Goal: Transaction & Acquisition: Purchase product/service

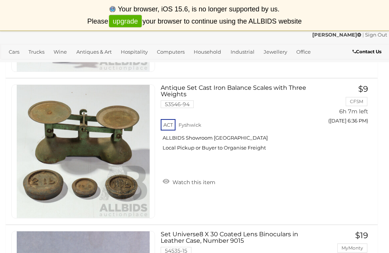
scroll to position [1097, 0]
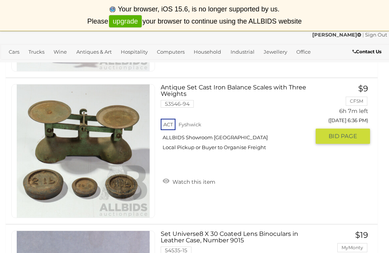
click at [197, 179] on link "Watch this item" at bounding box center [189, 180] width 57 height 11
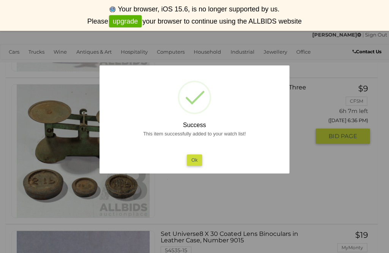
click at [195, 165] on button "Ok" at bounding box center [195, 159] width 16 height 11
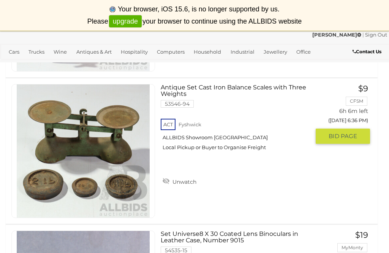
click at [344, 133] on span "BID PAGE" at bounding box center [343, 136] width 29 height 8
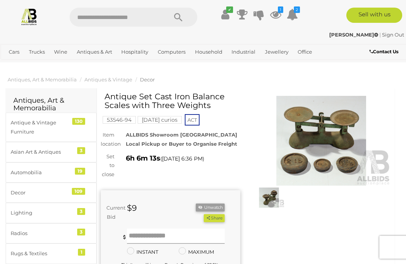
click at [160, 232] on input "text" at bounding box center [176, 235] width 98 height 15
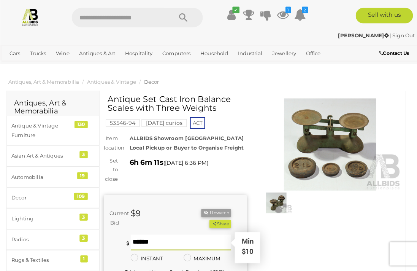
scroll to position [21, 0]
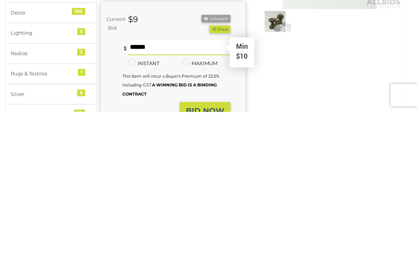
type input "**"
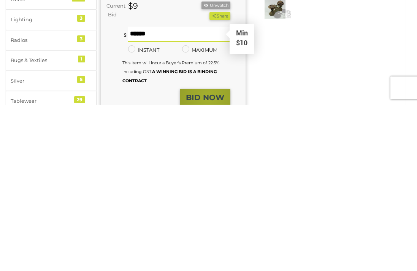
scroll to position [194, 0]
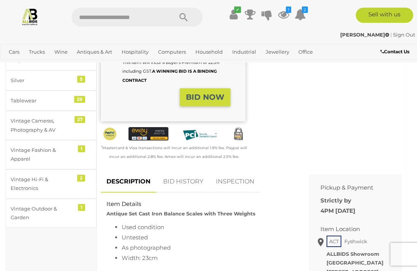
click at [209, 102] on strong "BID NOW" at bounding box center [205, 96] width 38 height 9
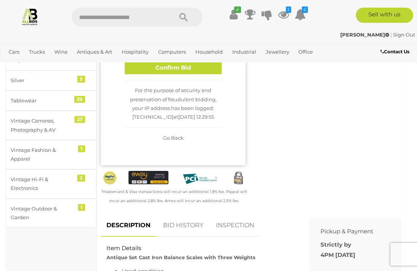
click at [202, 75] on button "Confirm Bid" at bounding box center [173, 67] width 97 height 13
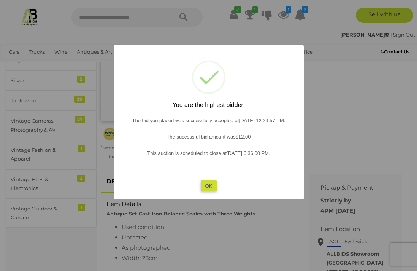
click at [209, 191] on button "OK" at bounding box center [208, 185] width 16 height 11
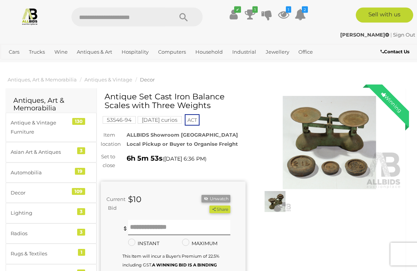
scroll to position [0, 0]
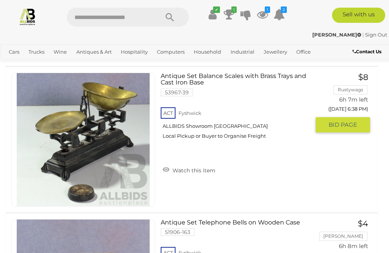
scroll to position [1369, 0]
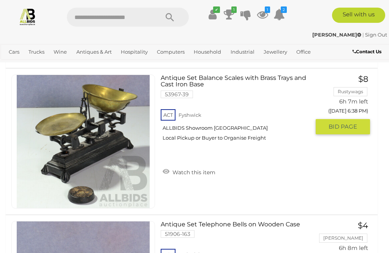
click at [164, 171] on link "Watch this item" at bounding box center [189, 171] width 57 height 11
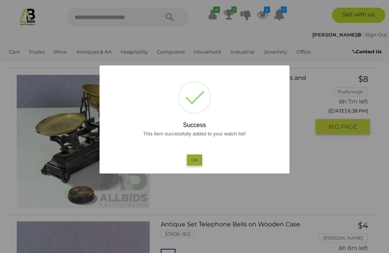
click at [195, 165] on button "Ok" at bounding box center [195, 159] width 16 height 11
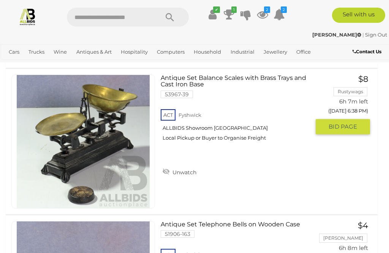
click at [346, 124] on span "BID PAGE" at bounding box center [343, 127] width 29 height 8
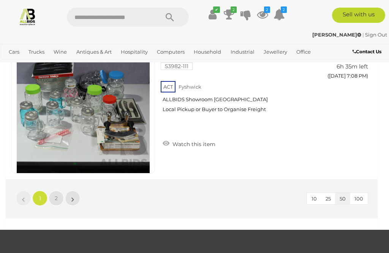
scroll to position [7262, 0]
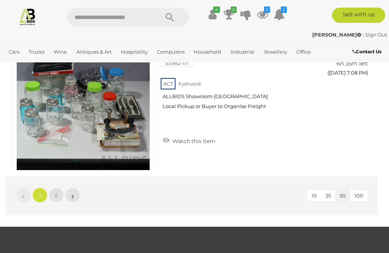
click at [76, 197] on link "»" at bounding box center [72, 194] width 15 height 15
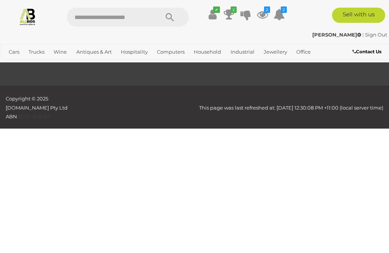
scroll to position [43, 0]
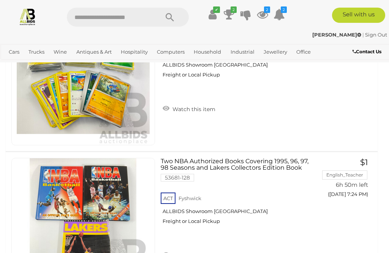
scroll to position [2599, 0]
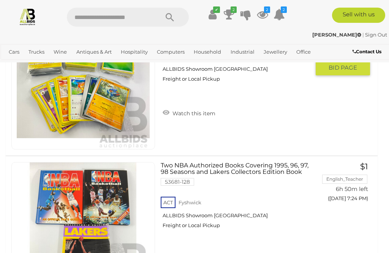
click at [169, 110] on link "Watch this item" at bounding box center [189, 112] width 57 height 11
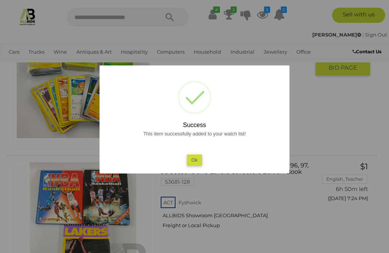
click at [199, 165] on button "Ok" at bounding box center [195, 159] width 16 height 11
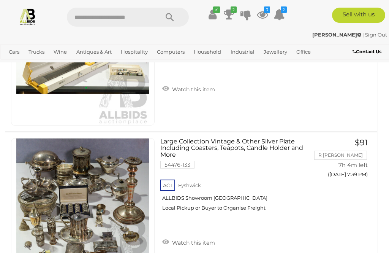
scroll to position [4672, 0]
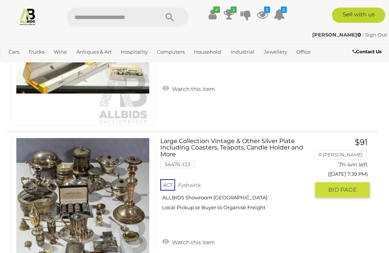
click at [169, 236] on link "Watch this item" at bounding box center [188, 241] width 57 height 11
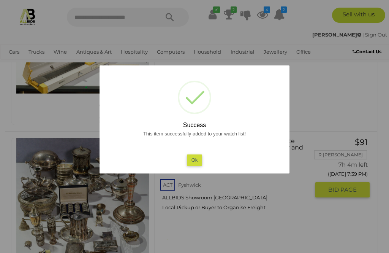
click at [199, 165] on button "Ok" at bounding box center [195, 159] width 16 height 11
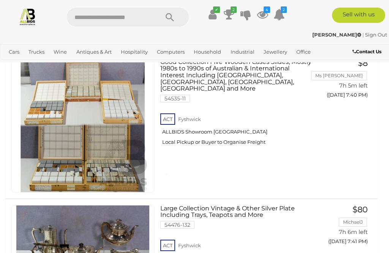
scroll to position [4875, 0]
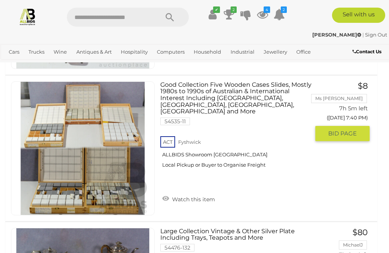
click at [174, 193] on link "Watch this item" at bounding box center [188, 198] width 57 height 11
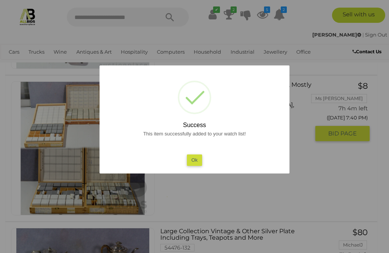
click at [193, 165] on button "Ok" at bounding box center [195, 159] width 16 height 11
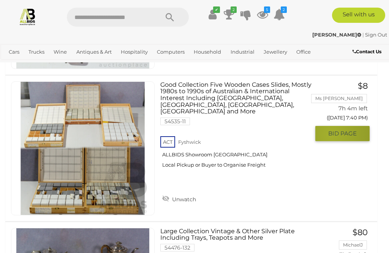
click at [332, 133] on span "BID PAGE" at bounding box center [342, 134] width 29 height 8
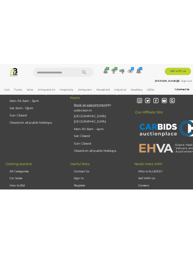
scroll to position [9549, 0]
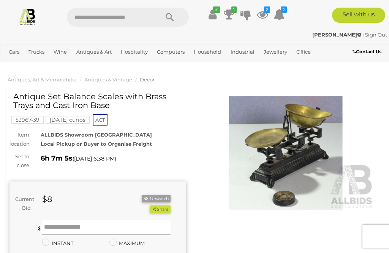
click at [93, 227] on input "text" at bounding box center [106, 227] width 129 height 15
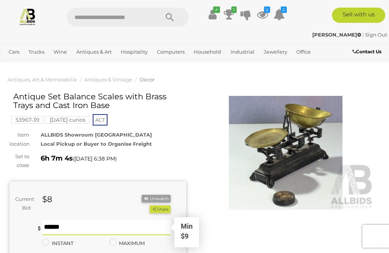
scroll to position [21, 0]
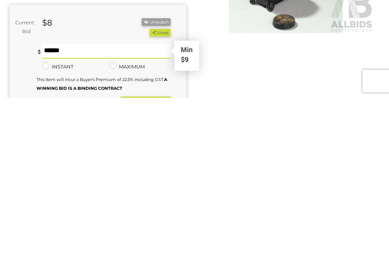
type input "**"
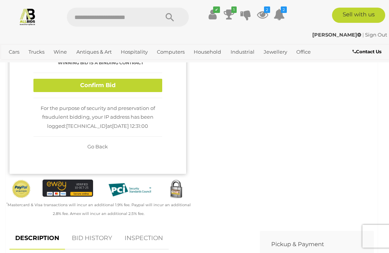
click at [130, 83] on button "Confirm Bid" at bounding box center [97, 85] width 129 height 13
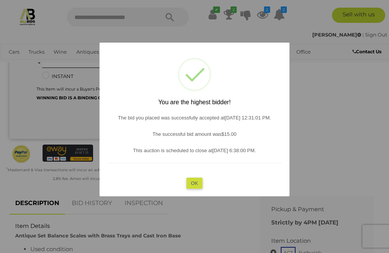
click at [202, 188] on button "OK" at bounding box center [195, 182] width 16 height 11
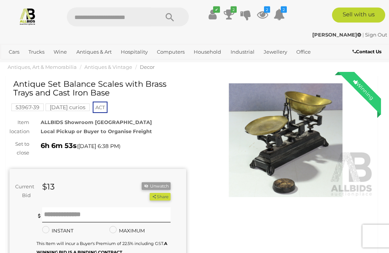
scroll to position [0, 0]
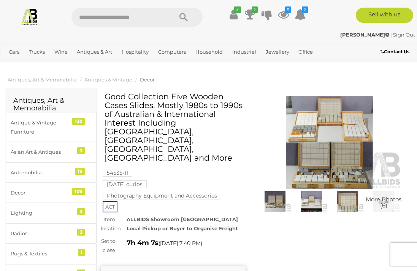
scroll to position [141, 0]
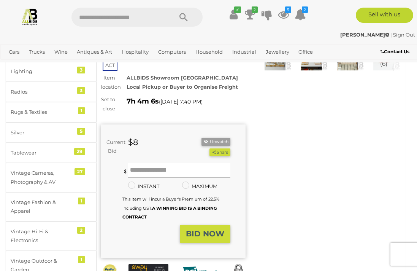
click at [160, 167] on input "text" at bounding box center [179, 170] width 102 height 15
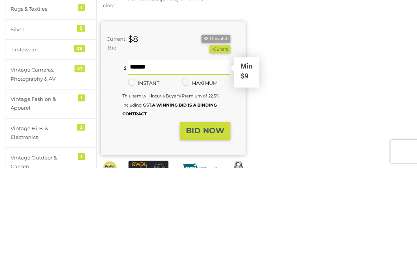
type input "**"
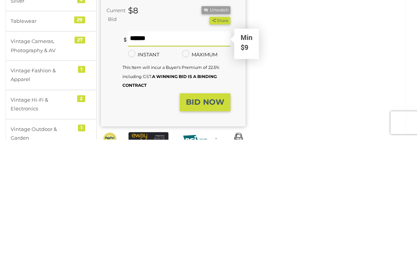
click at [207, 229] on strong "BID NOW" at bounding box center [205, 233] width 38 height 9
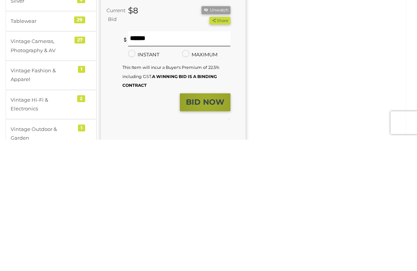
scroll to position [273, 0]
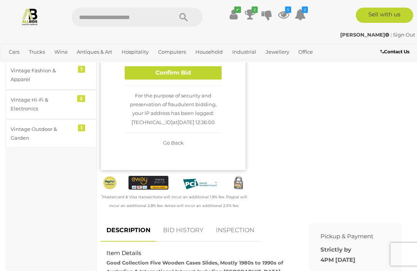
click at [198, 70] on button "Confirm Bid" at bounding box center [173, 72] width 97 height 13
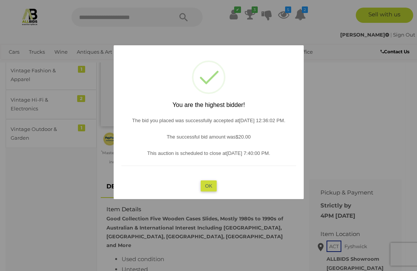
click at [207, 191] on button "OK" at bounding box center [208, 185] width 16 height 11
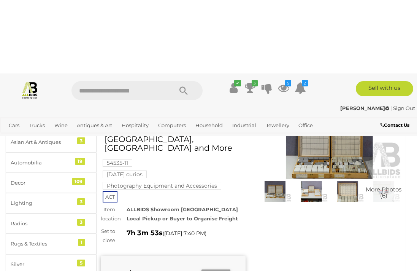
scroll to position [0, 0]
